Goal: Feedback & Contribution: Submit feedback/report problem

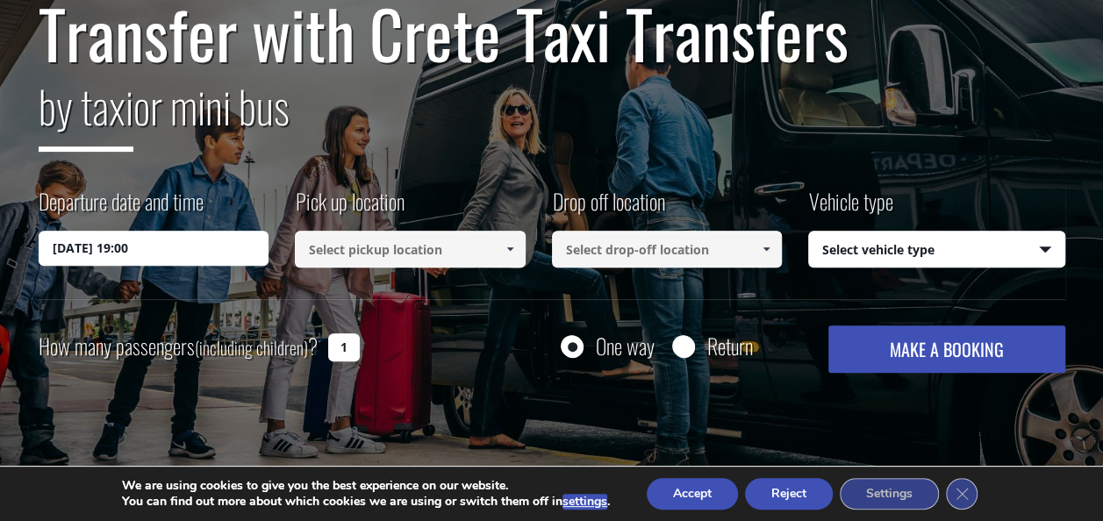
scroll to position [211, 0]
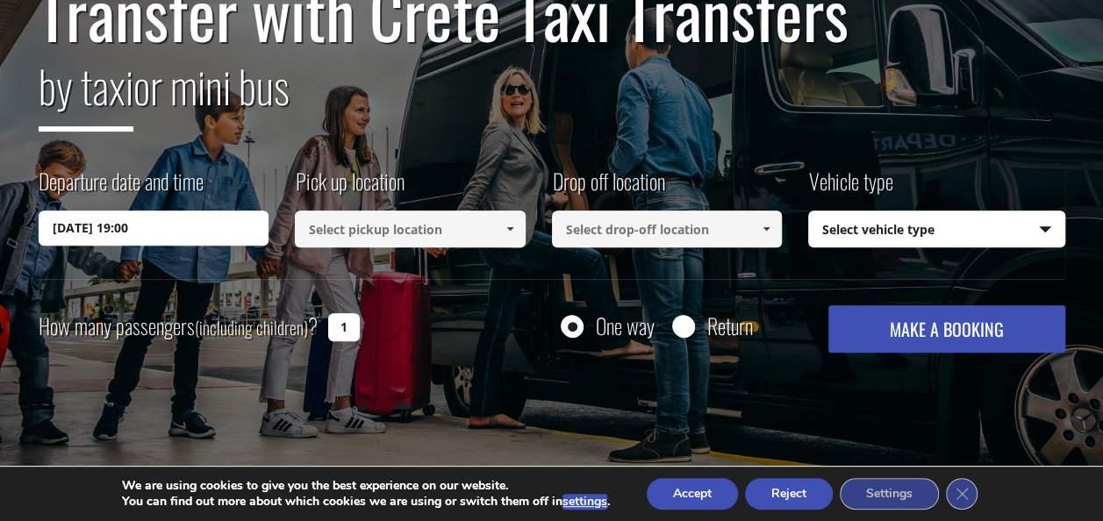
click at [96, 220] on input "[DATE] 19:00" at bounding box center [154, 228] width 231 height 35
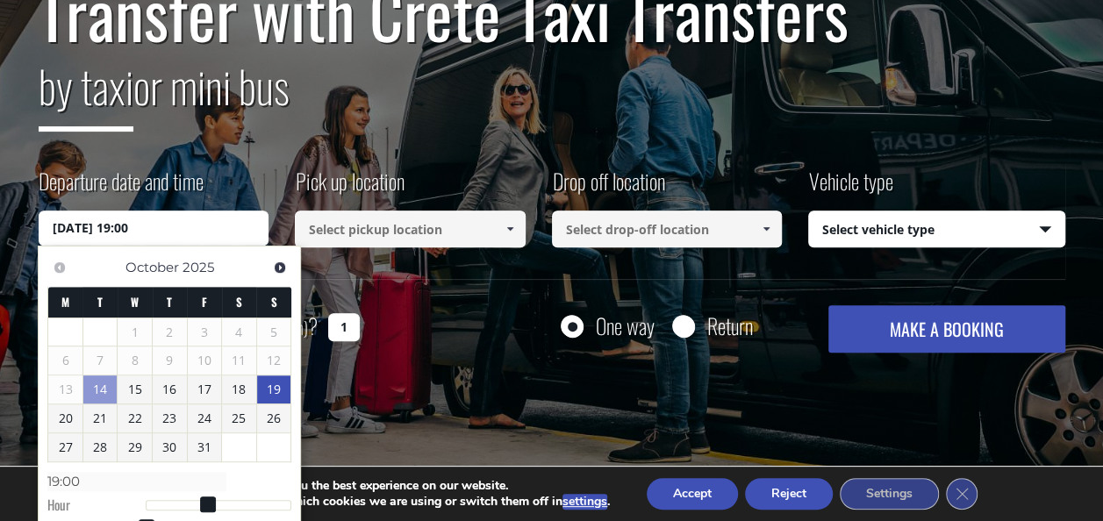
click at [275, 390] on link "19" at bounding box center [274, 389] width 34 height 28
click at [131, 228] on input "[DATE] 00:00" at bounding box center [154, 228] width 231 height 35
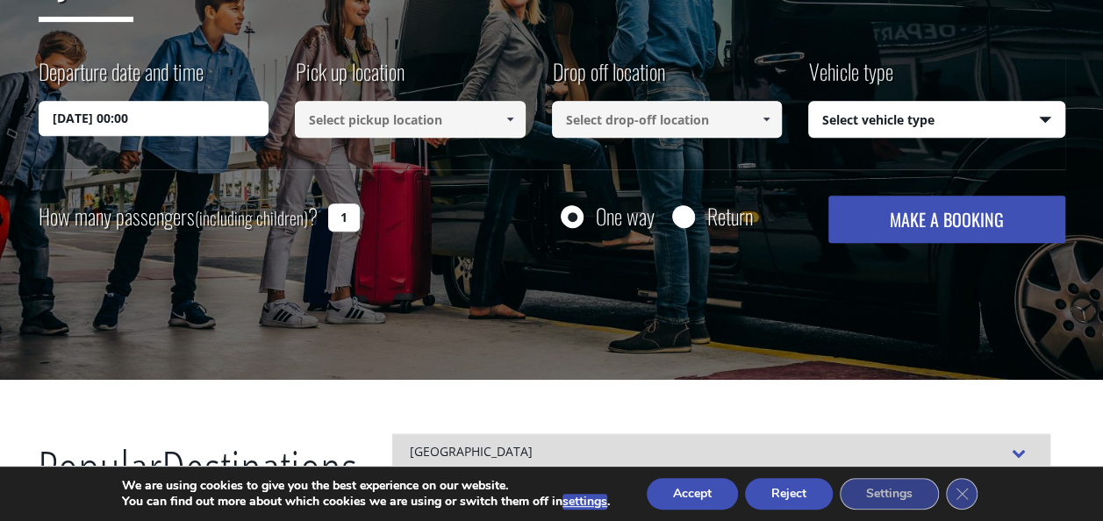
scroll to position [328, 0]
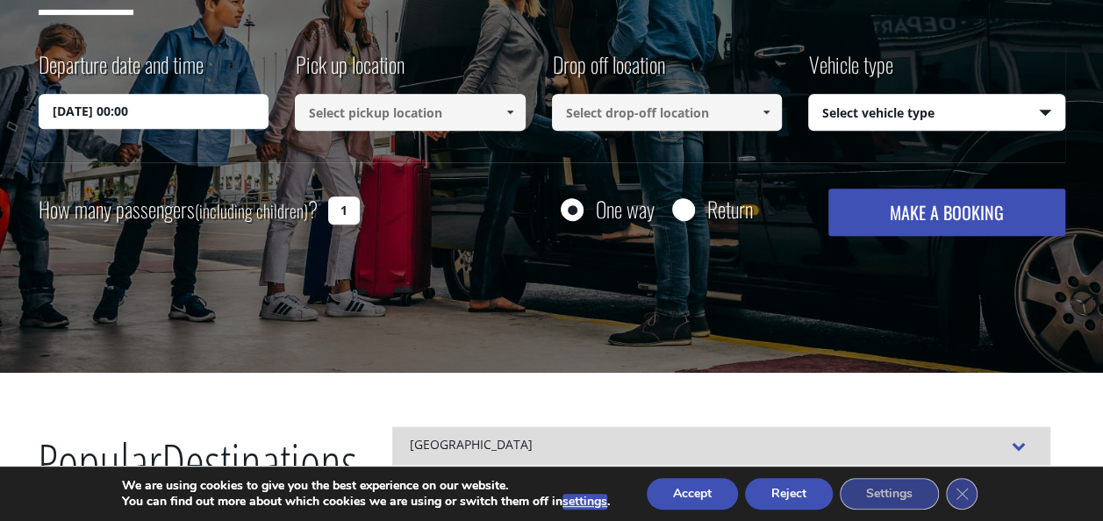
click at [135, 104] on input "[DATE] 00:00" at bounding box center [154, 111] width 231 height 35
drag, startPoint x: 123, startPoint y: 114, endPoint x: 136, endPoint y: 114, distance: 13.2
click at [136, 114] on input "[DATE] 00:00" at bounding box center [154, 111] width 231 height 35
drag, startPoint x: 136, startPoint y: 114, endPoint x: 114, endPoint y: 171, distance: 61.1
click at [114, 171] on div "Transfer with Crete Taxi Transfers by taxi or mini bus Departure date and time …" at bounding box center [552, 48] width 1026 height 376
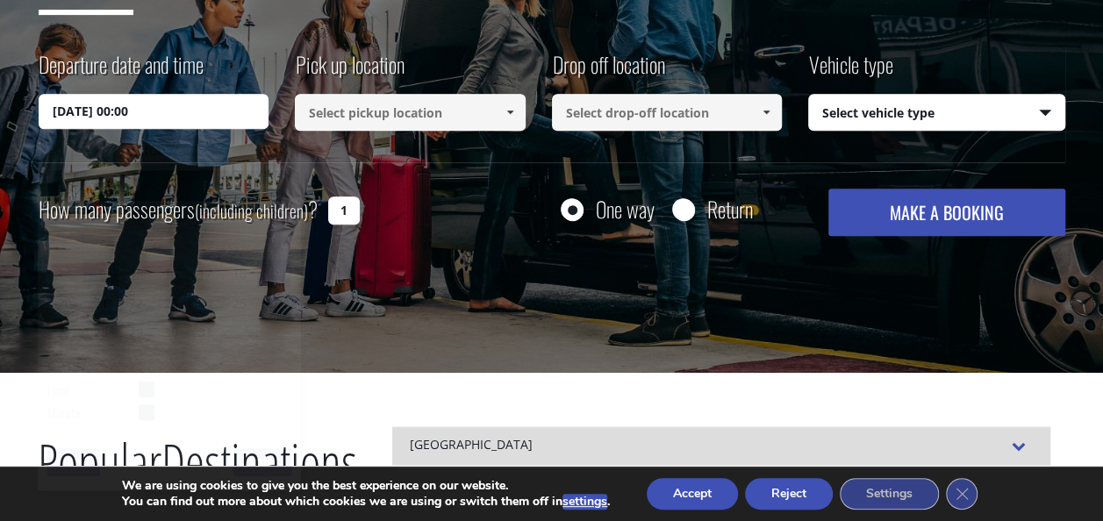
click at [133, 111] on input "[DATE] 00:00" at bounding box center [154, 111] width 231 height 35
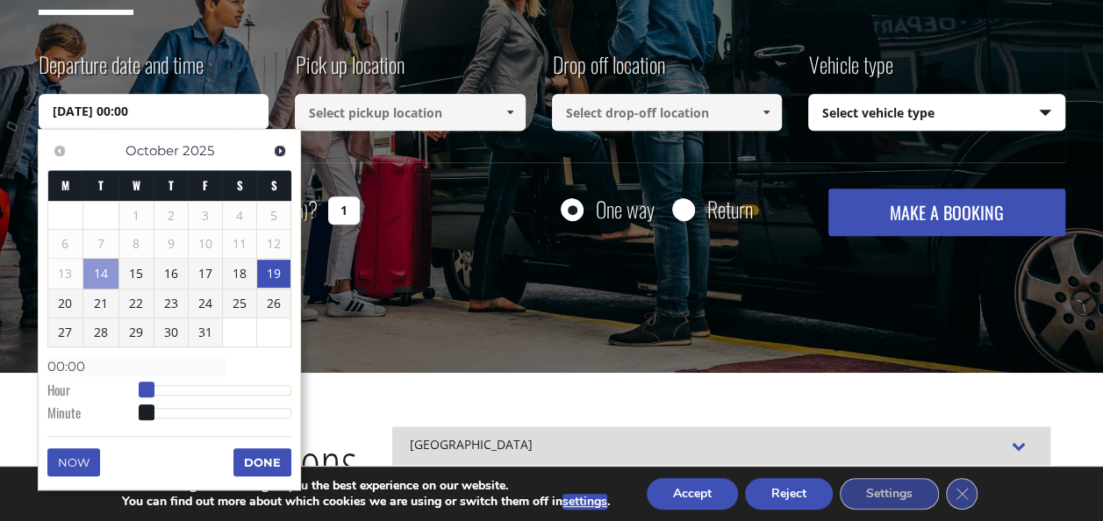
type input "[DATE] 01:00"
type input "01:00"
type input "[DATE] 02:00"
type input "02:00"
type input "[DATE] 03:00"
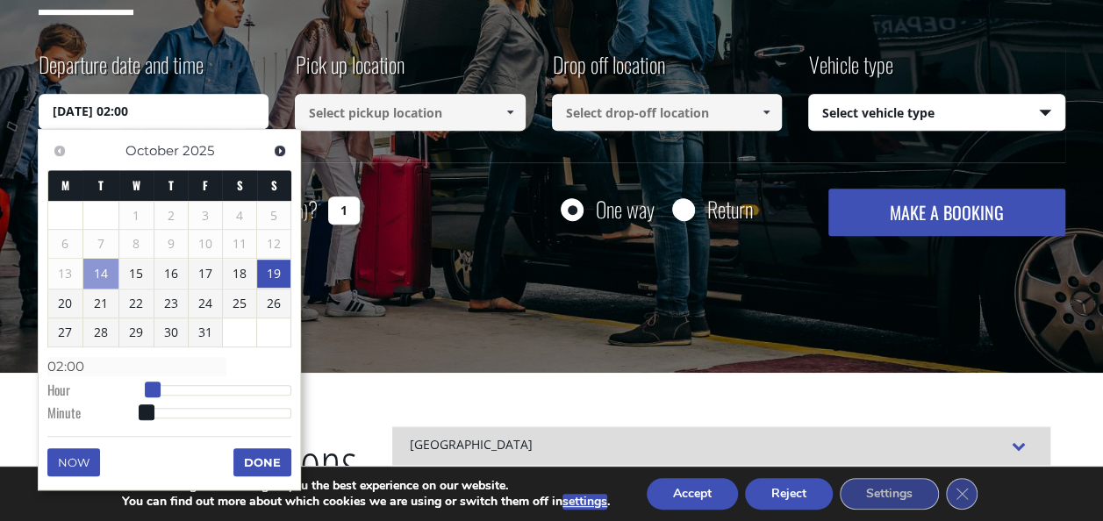
type input "03:00"
type input "[DATE] 04:00"
type input "04:00"
type input "[DATE] 05:00"
type input "05:00"
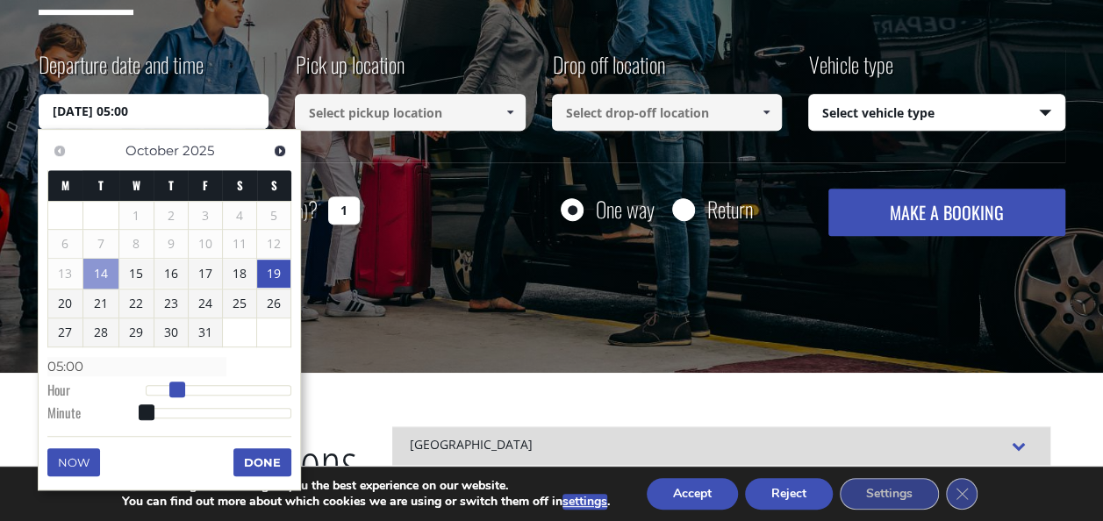
type input "[DATE] 06:00"
type input "06:00"
type input "[DATE] 07:00"
type input "07:00"
type input "[DATE] 08:00"
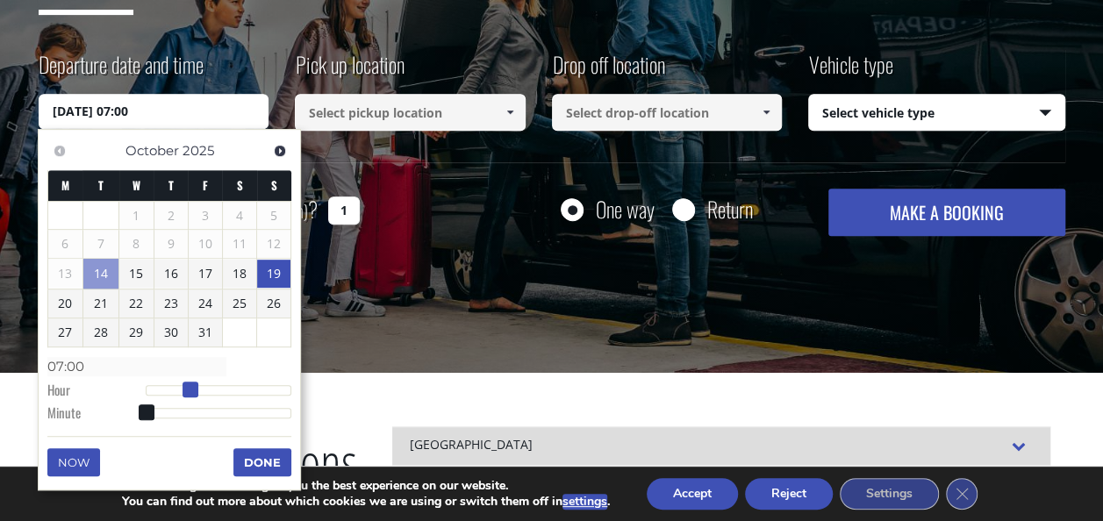
type input "08:00"
type input "[DATE] 09:00"
type input "09:00"
type input "[DATE] 10:00"
type input "10:00"
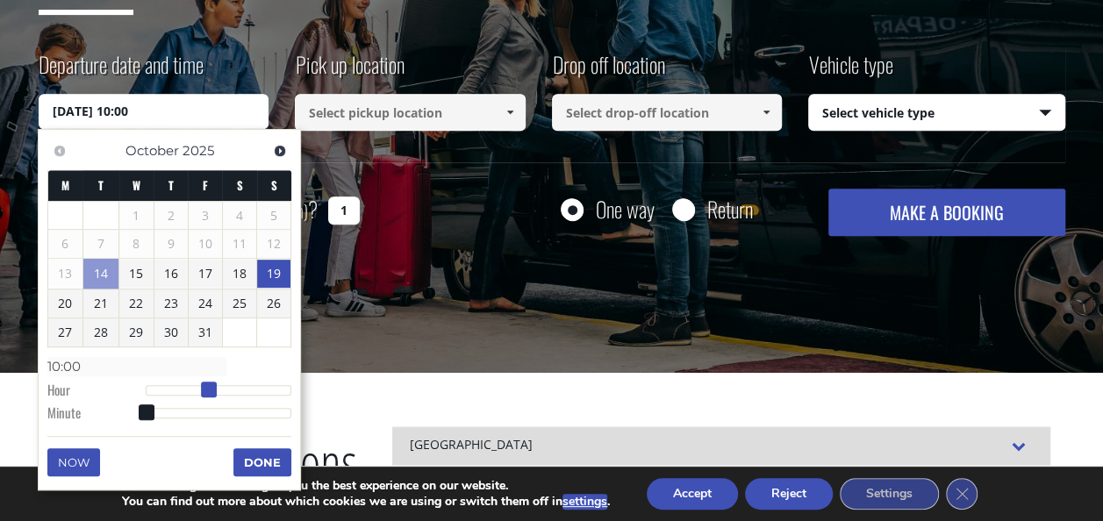
type input "[DATE] 11:00"
type input "11:00"
type input "[DATE] 12:00"
type input "12:00"
type input "[DATE] 13:00"
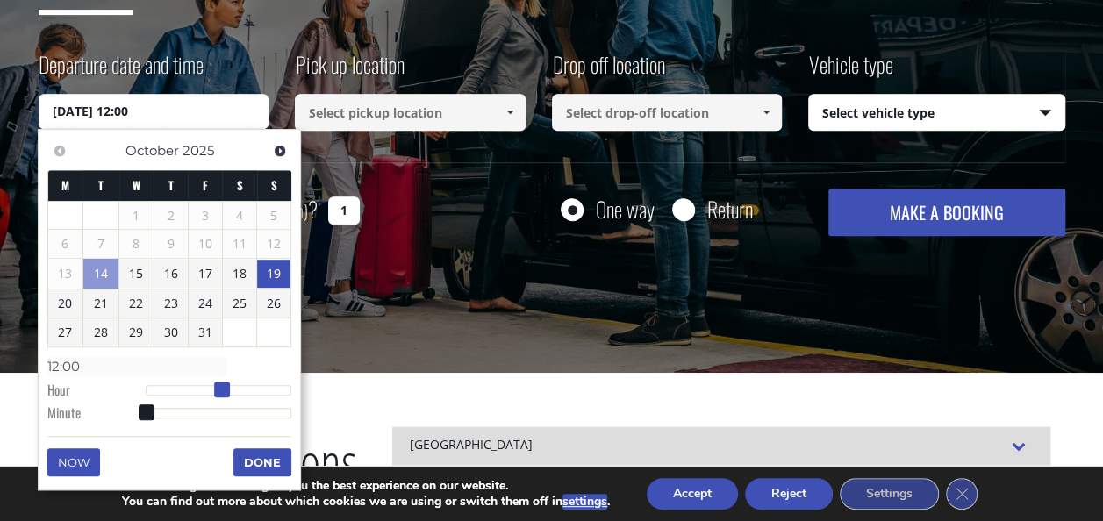
type input "13:00"
type input "[DATE] 14:00"
type input "14:00"
drag, startPoint x: 150, startPoint y: 384, endPoint x: 239, endPoint y: 391, distance: 89.8
click at [239, 391] on span at bounding box center [234, 390] width 16 height 16
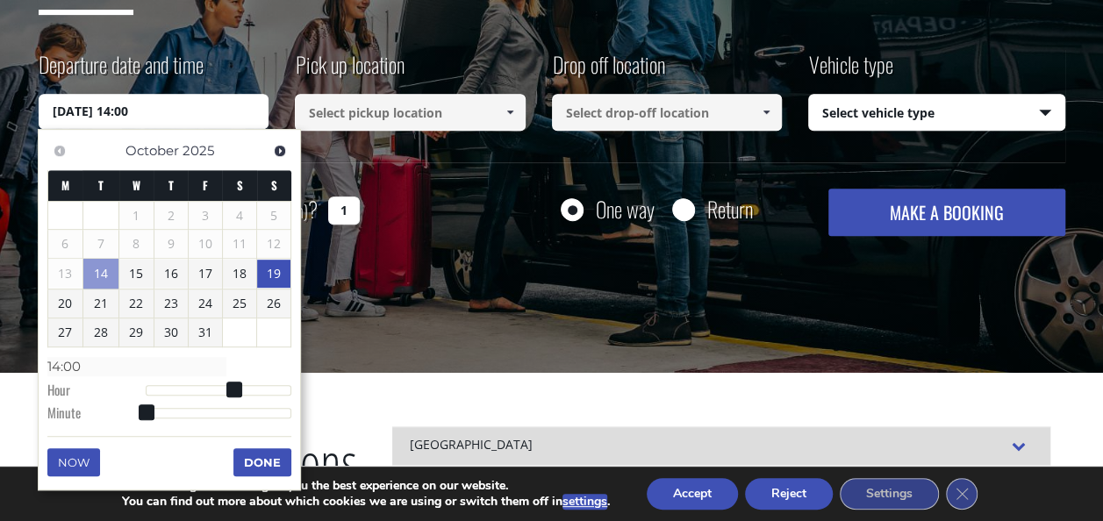
click at [267, 458] on button "Done" at bounding box center [262, 462] width 58 height 28
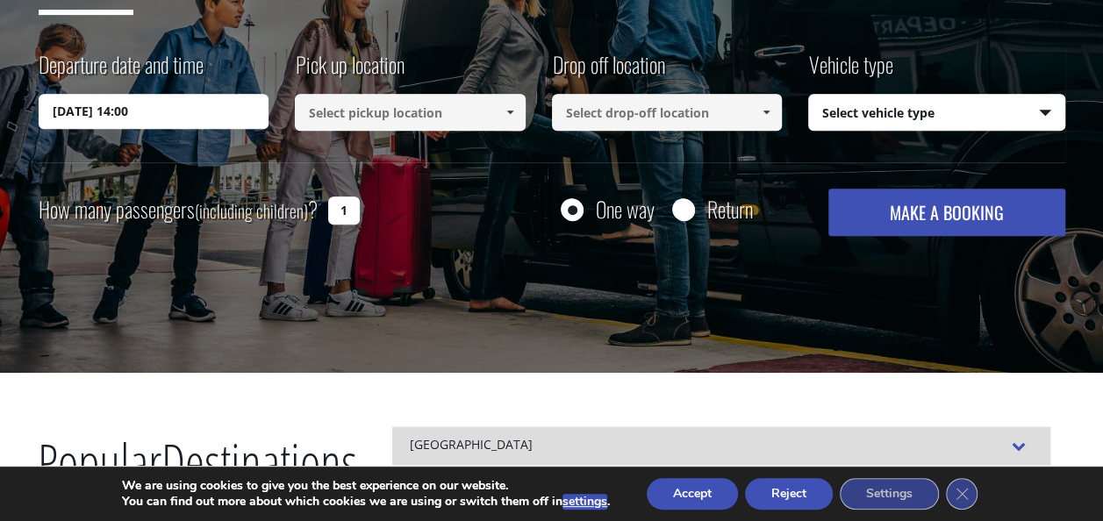
click at [511, 111] on span at bounding box center [510, 112] width 14 height 14
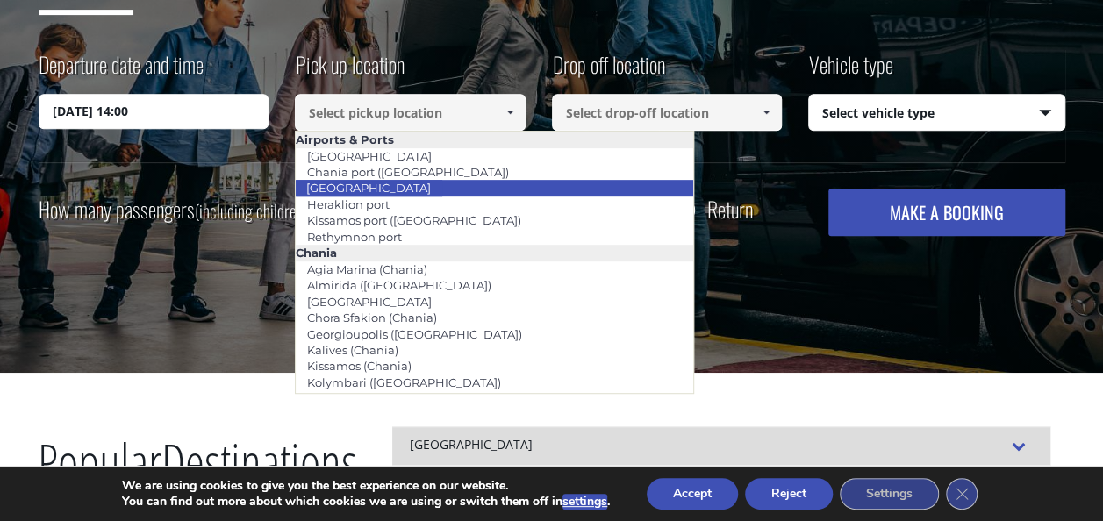
click at [374, 182] on link "[GEOGRAPHIC_DATA]" at bounding box center [368, 187] width 147 height 25
type input "[GEOGRAPHIC_DATA]"
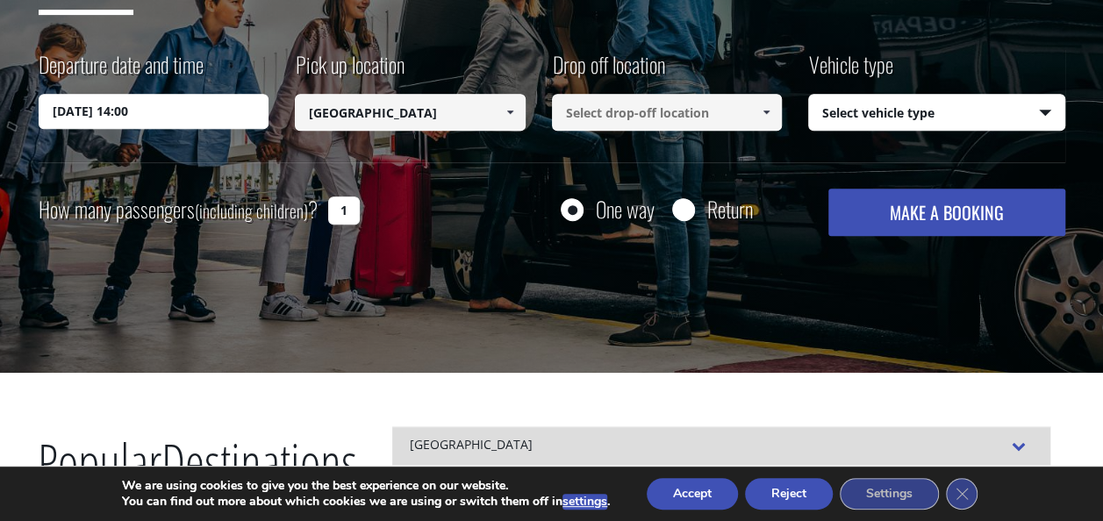
click at [772, 109] on span at bounding box center [766, 112] width 14 height 14
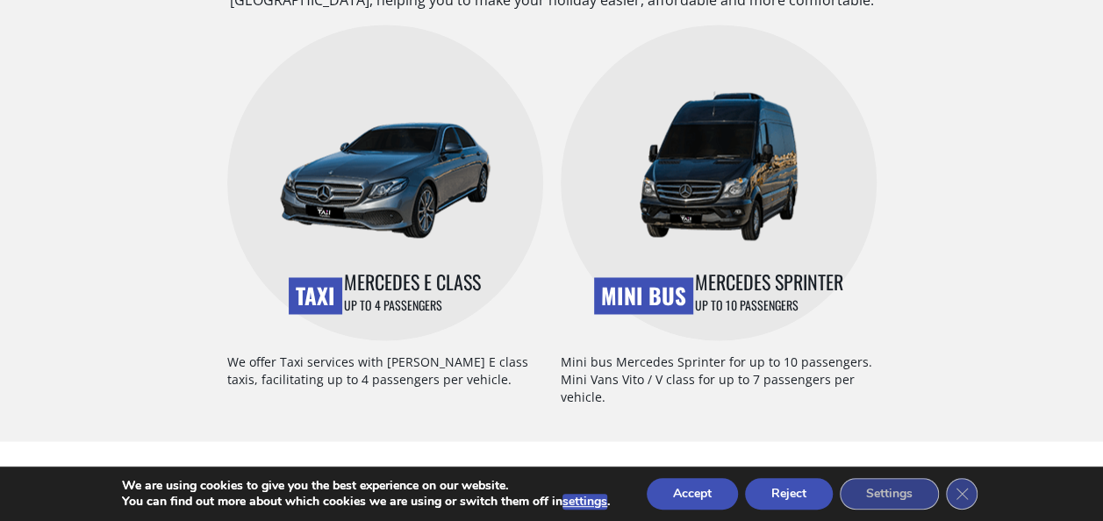
scroll to position [0, 0]
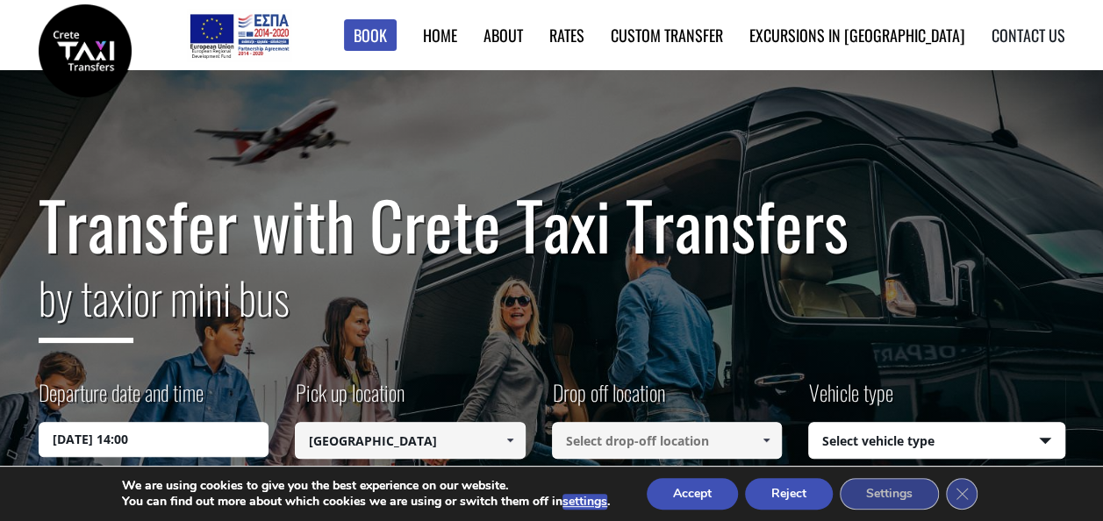
click at [1025, 35] on link "Contact us" at bounding box center [1028, 35] width 74 height 23
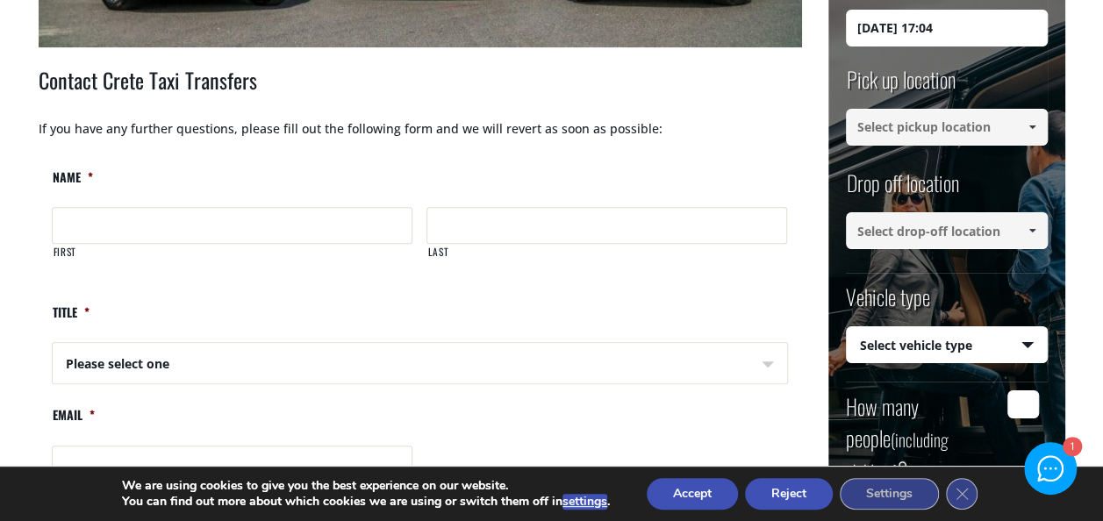
scroll to position [686, 0]
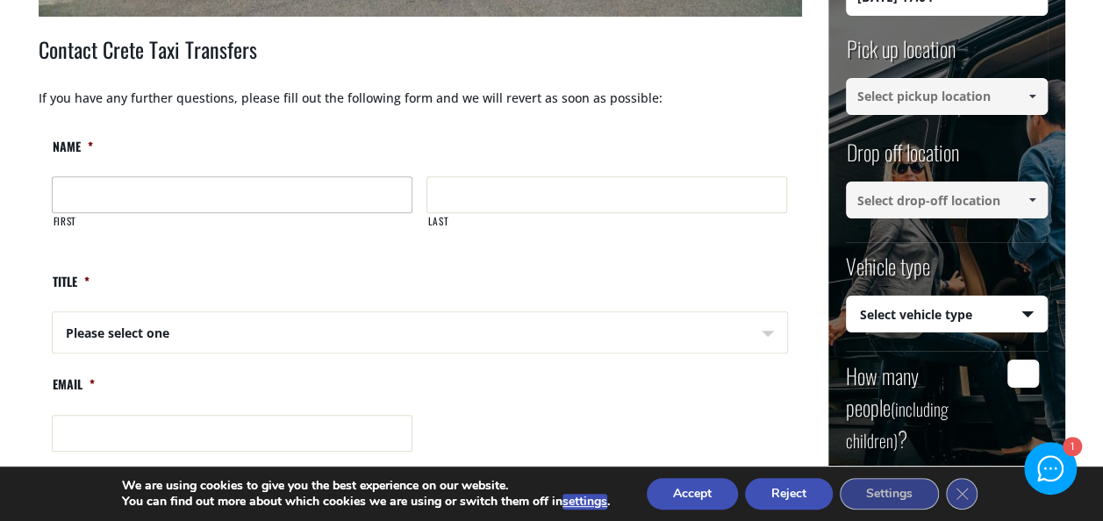
click at [82, 187] on input "First" at bounding box center [232, 194] width 361 height 37
type input "Michael"
type input "Lutz"
type input "lutz_consulting@t-online.de"
click at [772, 334] on span "Please select one" at bounding box center [420, 333] width 734 height 42
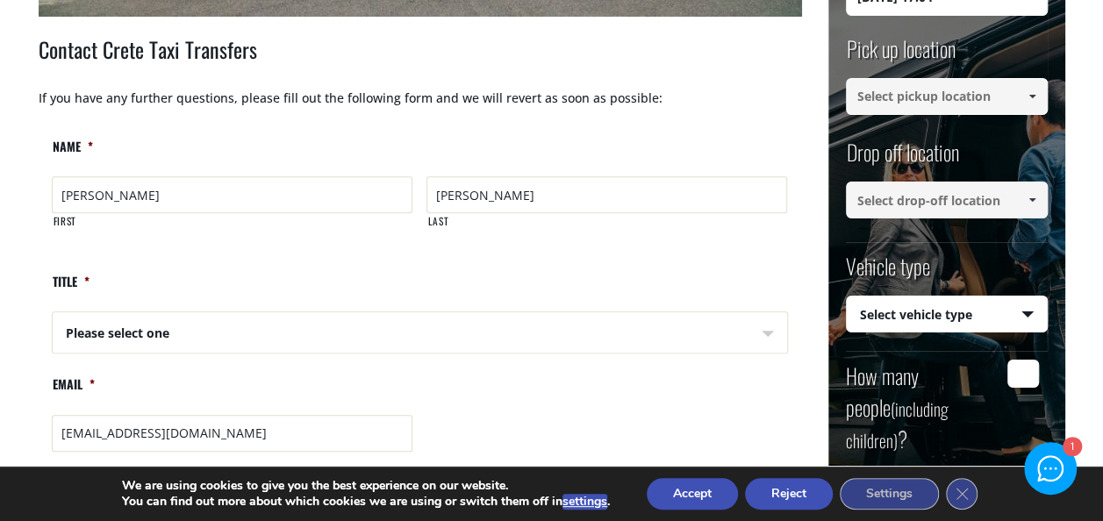
click at [169, 332] on select "Please select one Mr Mrs" at bounding box center [233, 333] width 361 height 42
select select "Mr"
click at [53, 312] on select "Please select one Mr Mrs" at bounding box center [233, 333] width 361 height 42
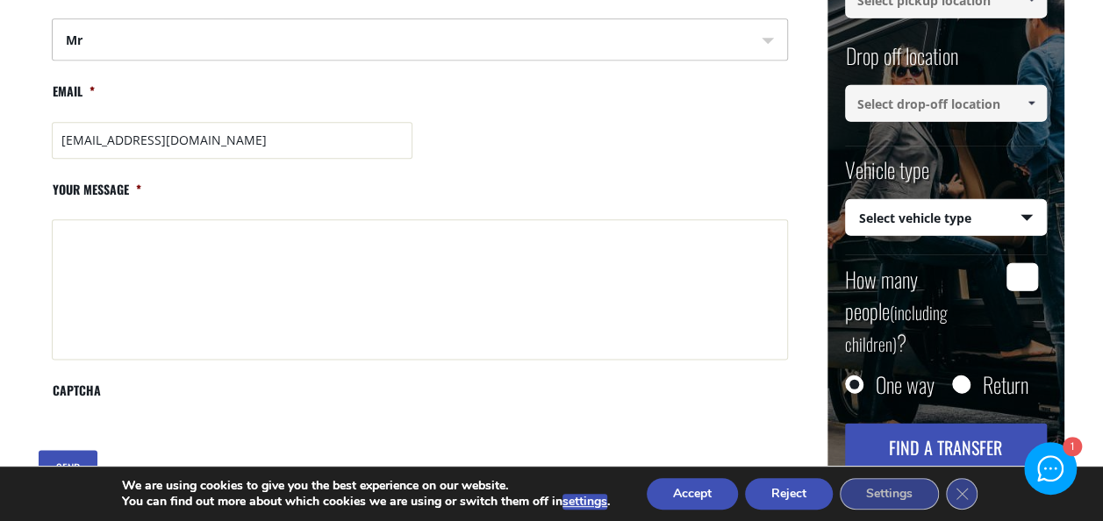
scroll to position [997, 0]
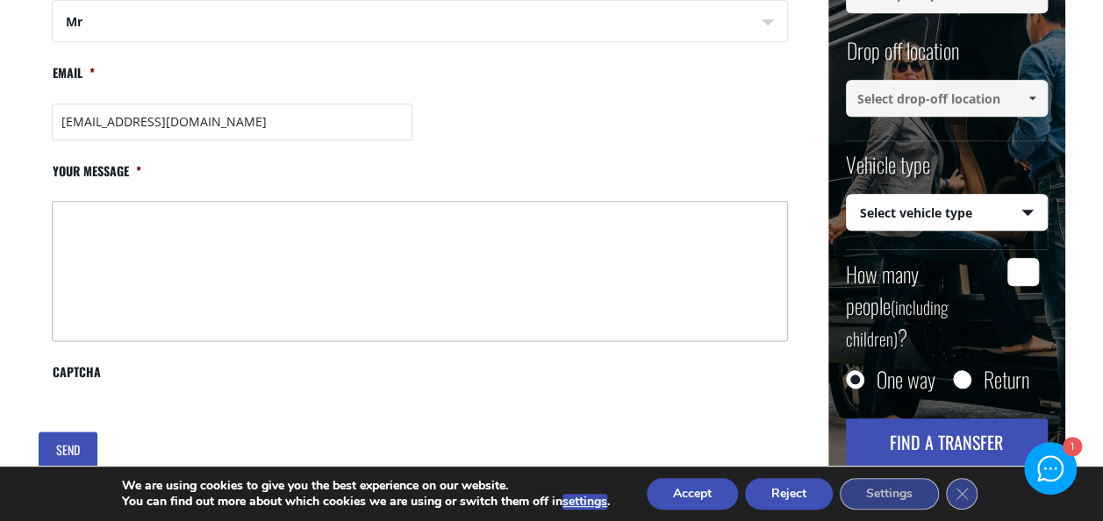
click at [109, 223] on textarea "Your message *" at bounding box center [420, 271] width 736 height 140
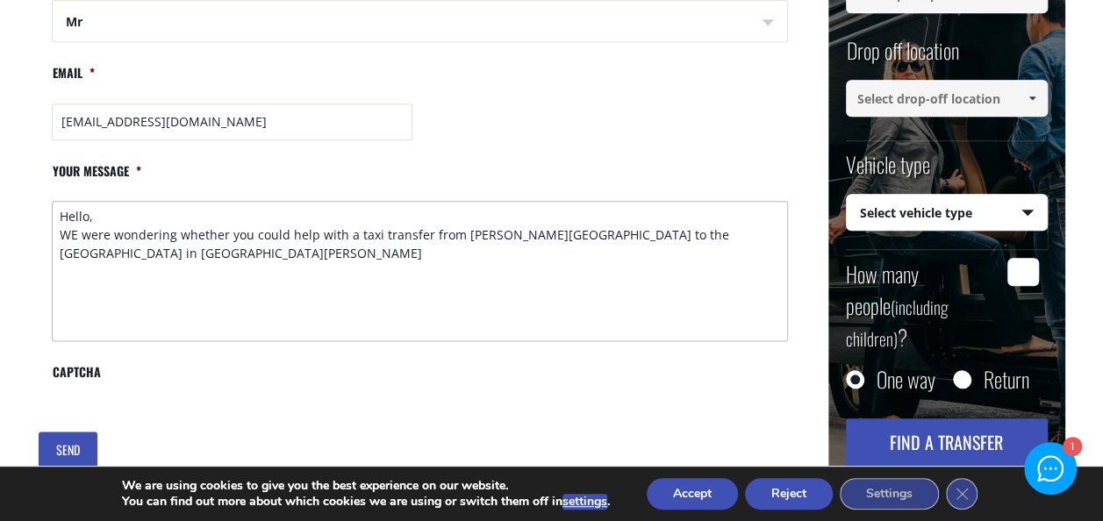
click at [69, 233] on textarea "Hello, WE were wondering whether you could help with a taxi transfer from Herak…" at bounding box center [420, 271] width 736 height 140
click at [111, 248] on textarea "Hello, We were wondering whether you could help with a taxi transfer from Herak…" at bounding box center [420, 271] width 736 height 140
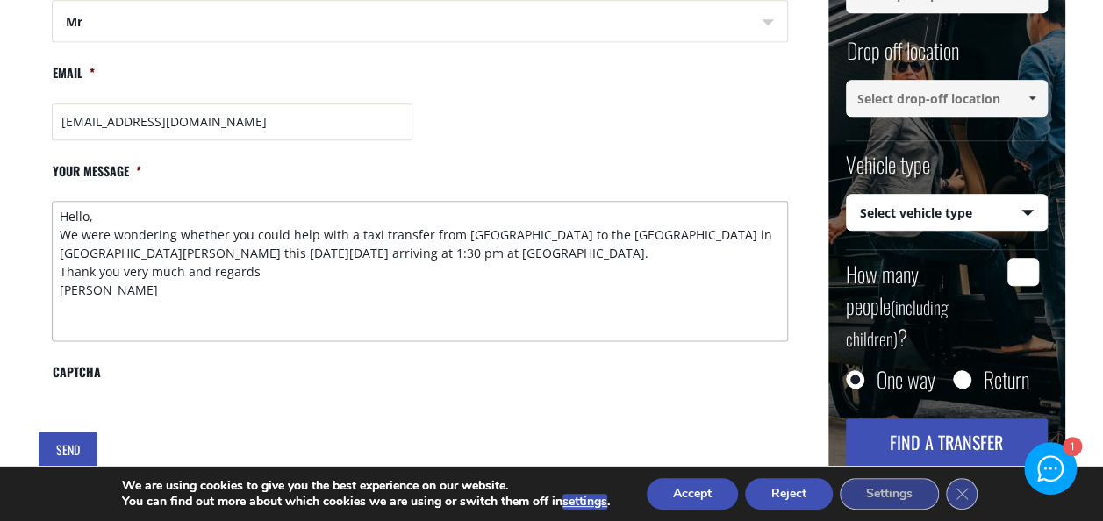
click at [531, 256] on textarea "Hello, We were wondering whether you could help with a taxi transfer from Herak…" at bounding box center [420, 271] width 736 height 140
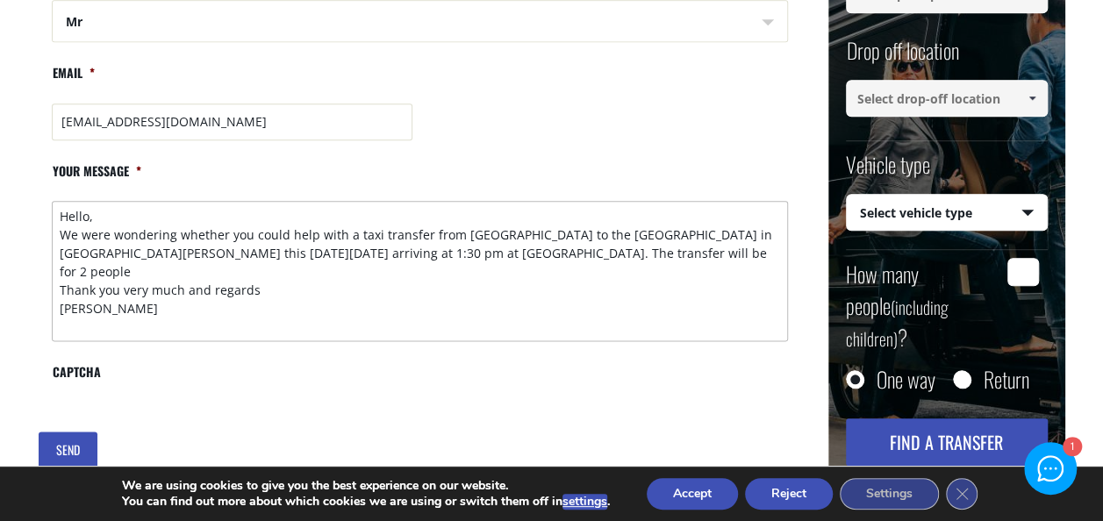
type textarea "Hello, We were wondering whether you could help with a taxi transfer from Herak…"
click at [76, 450] on input "SEND" at bounding box center [68, 450] width 59 height 37
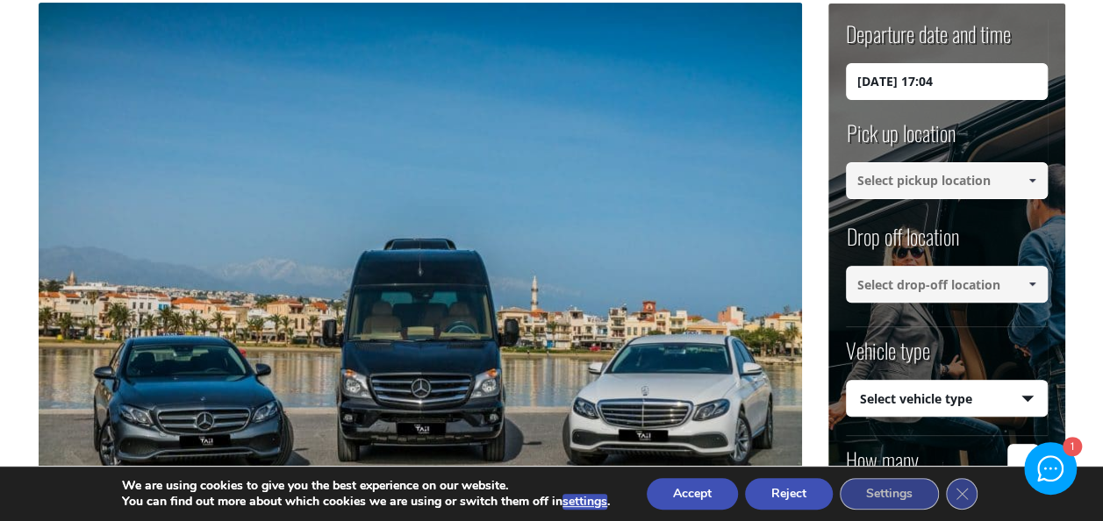
scroll to position [204, 0]
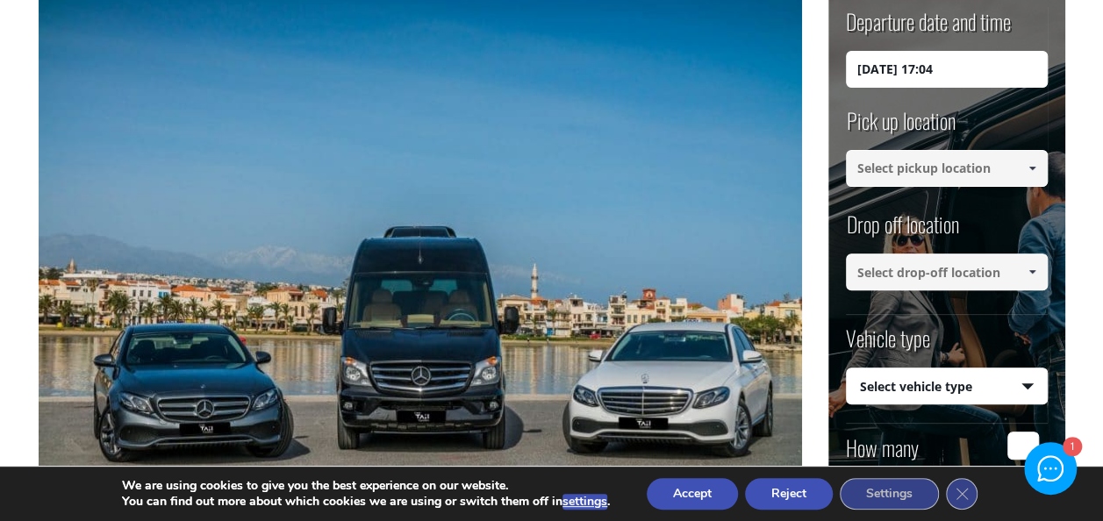
click at [1033, 270] on span at bounding box center [1032, 272] width 14 height 14
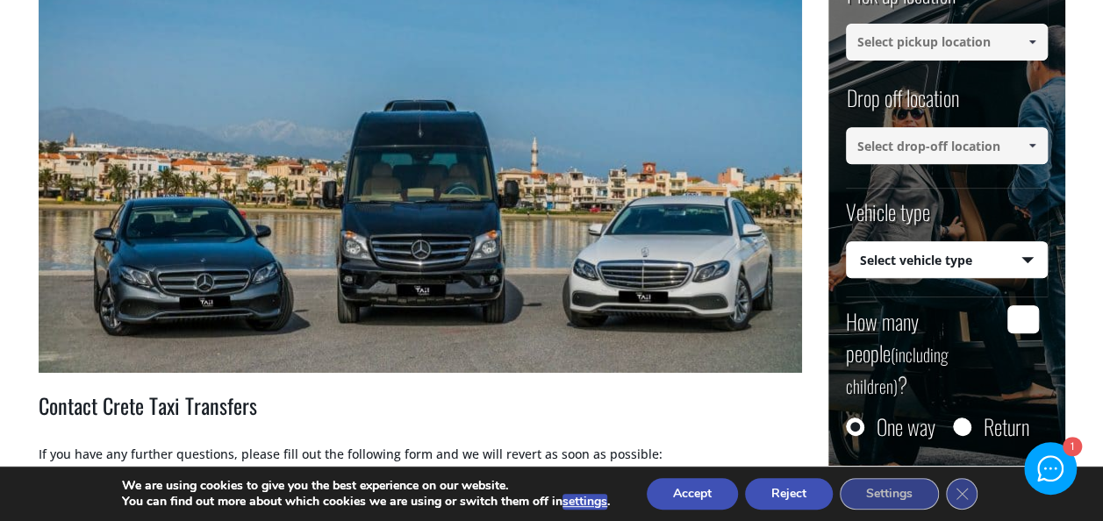
scroll to position [351, 0]
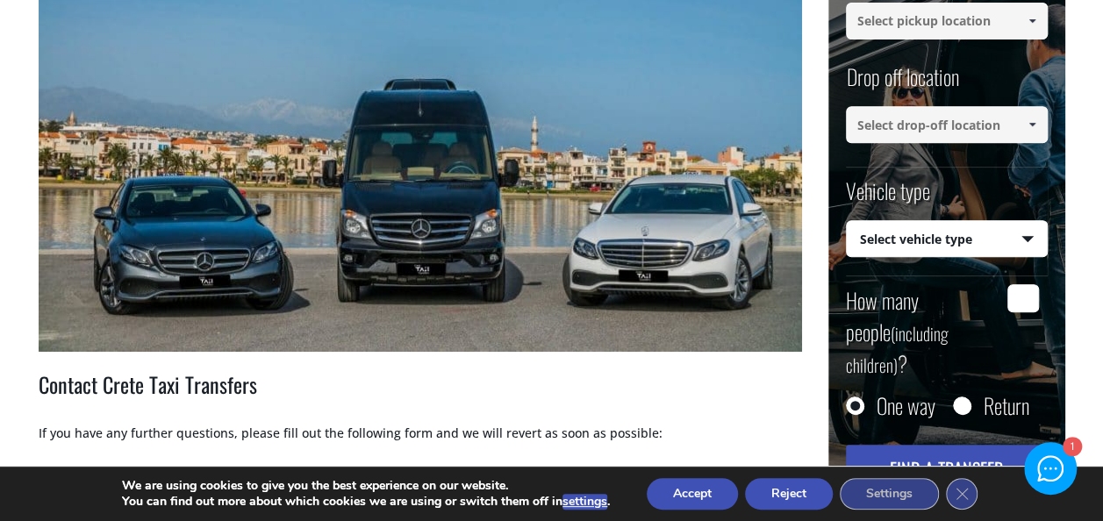
click at [1032, 237] on select "Select vehicle type Taxi (4 passengers) Mercedes E Class Mini Van (7 passengers…" at bounding box center [947, 239] width 200 height 37
click at [1035, 121] on span at bounding box center [1032, 125] width 14 height 14
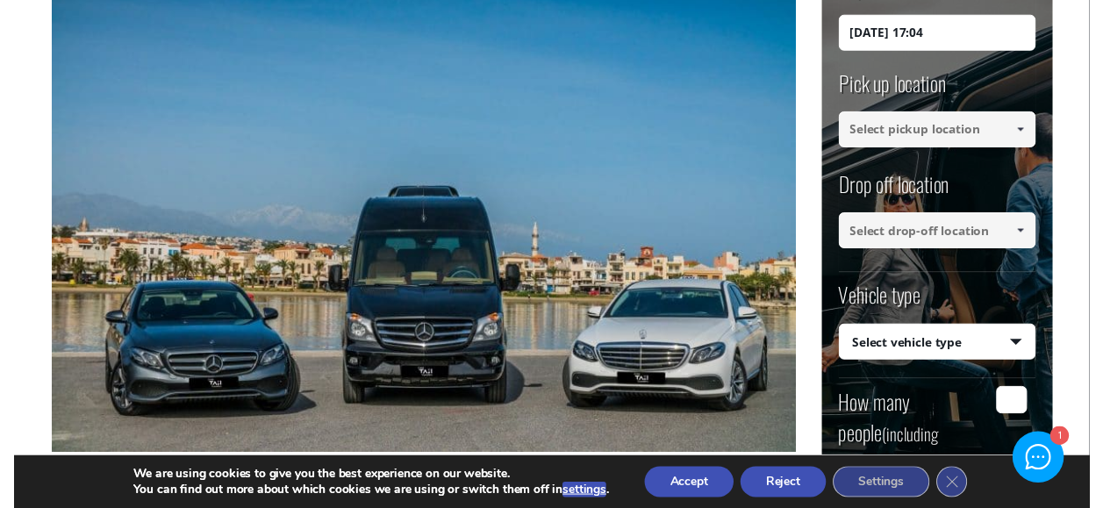
scroll to position [263, 0]
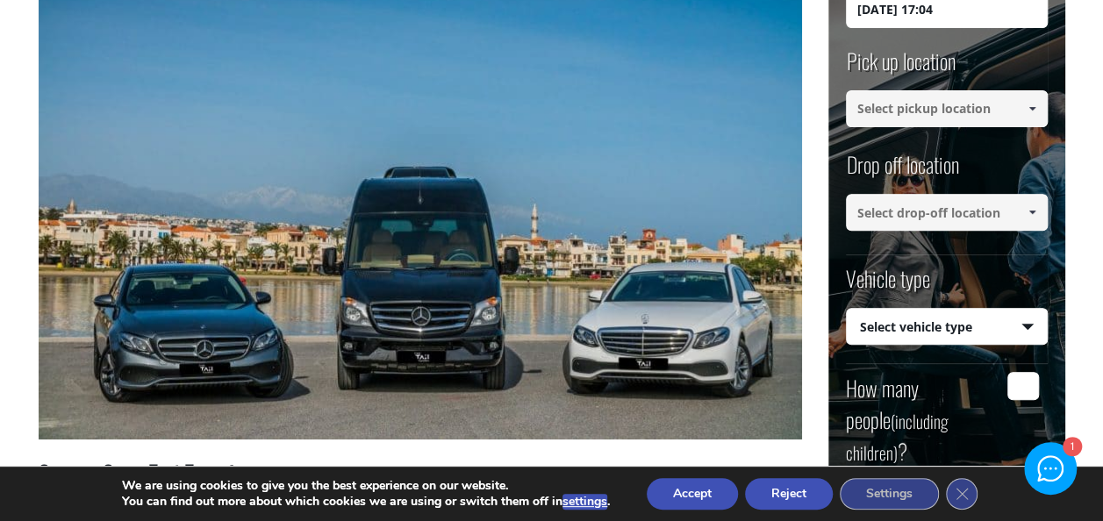
click at [1035, 212] on span at bounding box center [1032, 212] width 14 height 14
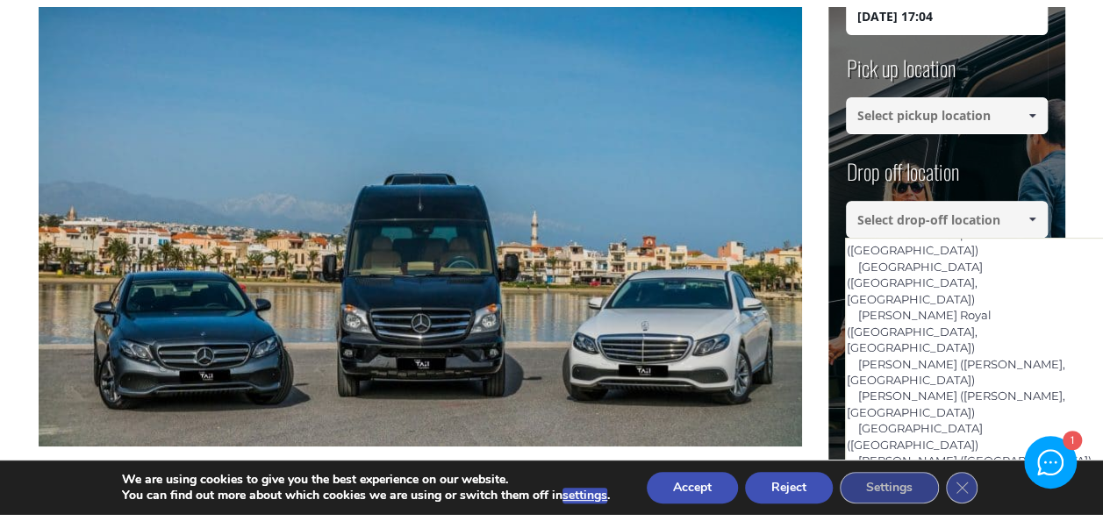
scroll to position [2297, 0]
